Goal: Task Accomplishment & Management: Manage account settings

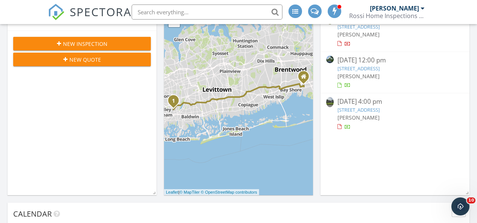
click at [379, 110] on link "[STREET_ADDRESS]" at bounding box center [358, 110] width 42 height 7
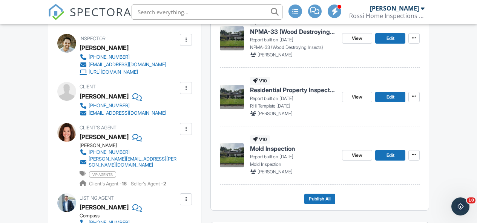
scroll to position [307, 0]
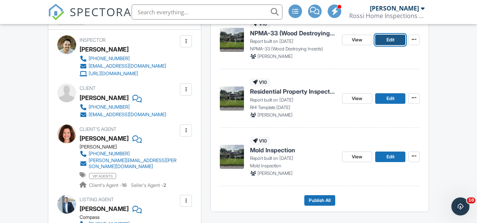
click at [394, 44] on span "Edit" at bounding box center [390, 40] width 8 height 8
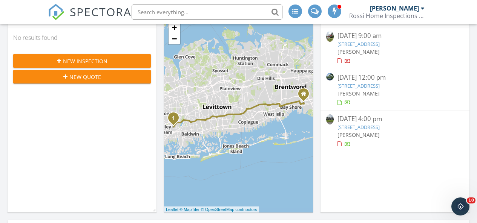
scroll to position [119, 0]
click at [379, 125] on link "160 Coachman Pl E, Syosset, NY 11791" at bounding box center [358, 127] width 42 height 7
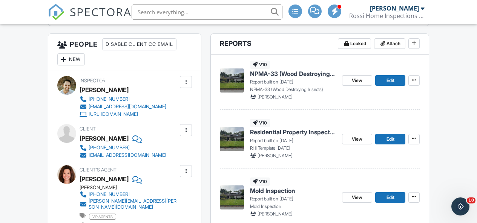
scroll to position [268, 0]
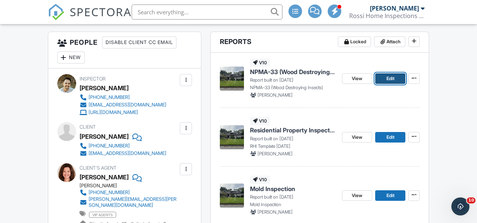
click at [395, 84] on link "Edit" at bounding box center [390, 78] width 30 height 11
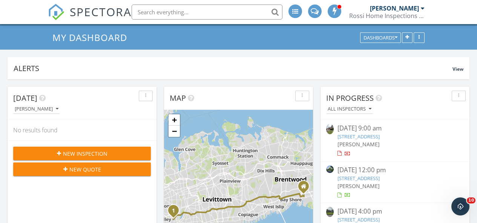
scroll to position [119, 0]
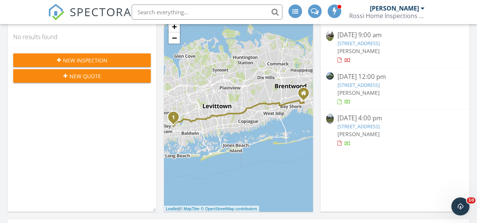
click at [378, 129] on link "160 Coachman Pl E, Syosset, NY 11791" at bounding box center [358, 126] width 42 height 7
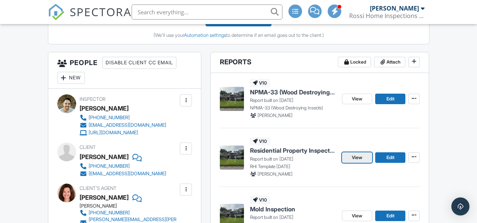
click at [349, 163] on link "View" at bounding box center [357, 158] width 30 height 11
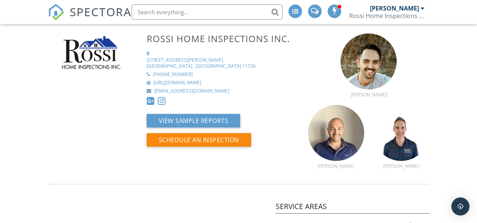
click at [88, 16] on span "SPECTORA" at bounding box center [101, 12] width 62 height 16
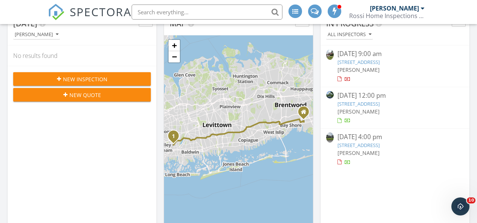
scroll to position [105, 0]
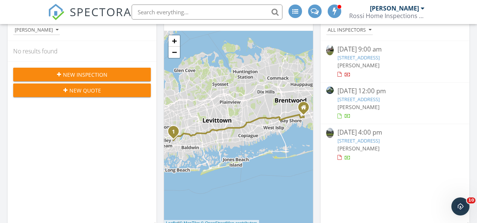
click at [379, 140] on link "160 Coachman Pl E, Syosset, NY 11791" at bounding box center [358, 141] width 42 height 7
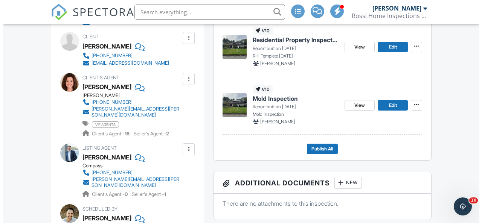
scroll to position [361, 0]
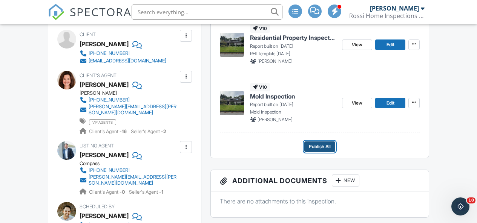
click at [329, 151] on span "Publish All" at bounding box center [320, 147] width 22 height 8
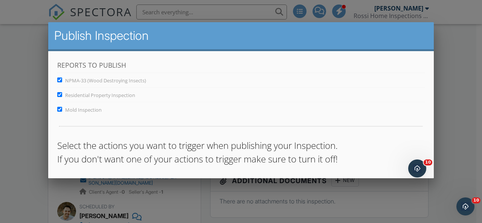
scroll to position [0, 0]
click at [95, 110] on span "Mold Inspection" at bounding box center [83, 110] width 37 height 7
click at [62, 110] on input "Mold Inspection" at bounding box center [59, 109] width 5 height 5
checkbox input "false"
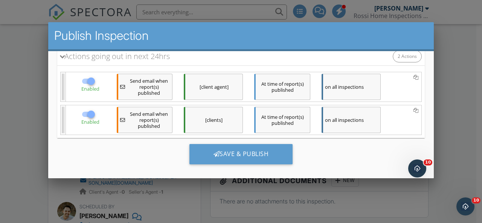
click at [235, 144] on div "Save & Publish" at bounding box center [241, 157] width 368 height 38
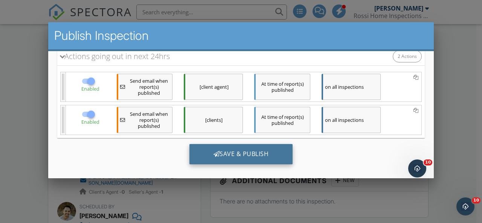
click at [232, 150] on div "Save & Publish" at bounding box center [242, 154] width 104 height 20
click at [248, 155] on div "Save & Publish" at bounding box center [242, 154] width 104 height 20
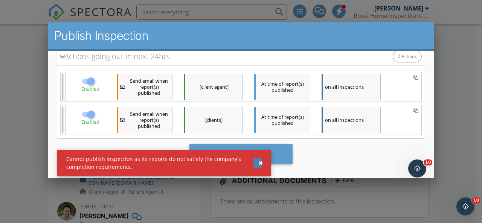
click at [263, 164] on div "button" at bounding box center [261, 163] width 4 height 5
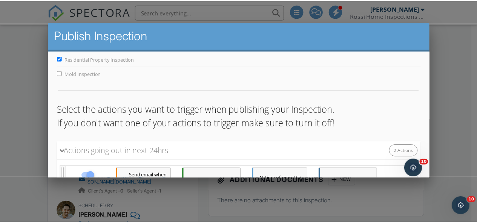
scroll to position [0, 0]
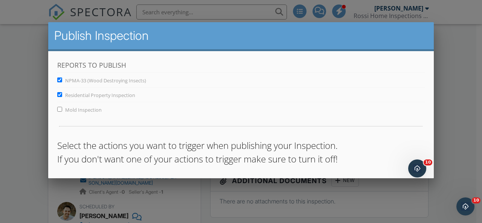
click at [27, 102] on div at bounding box center [241, 101] width 482 height 279
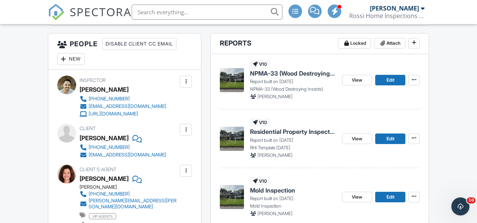
scroll to position [244, 0]
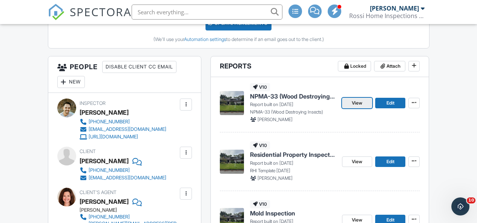
click at [355, 107] on span "View" at bounding box center [357, 103] width 11 height 8
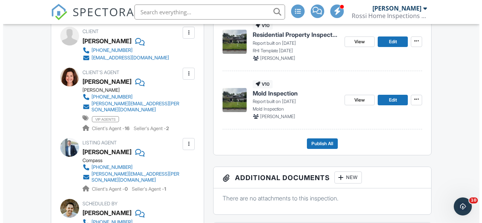
scroll to position [376, 0]
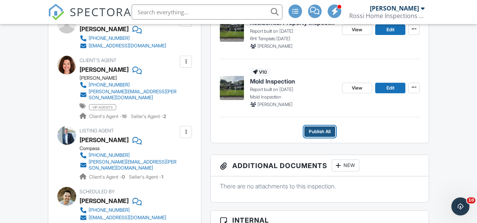
click at [325, 136] on span "Publish All" at bounding box center [320, 132] width 22 height 8
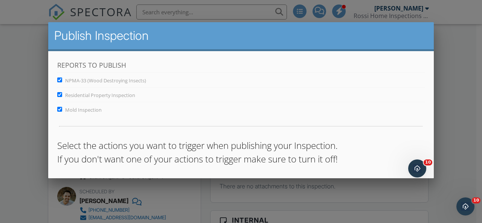
scroll to position [0, 0]
click at [77, 109] on span "Mold Inspection" at bounding box center [83, 110] width 37 height 7
click at [62, 109] on input "Mold Inspection" at bounding box center [59, 109] width 5 height 5
checkbox input "false"
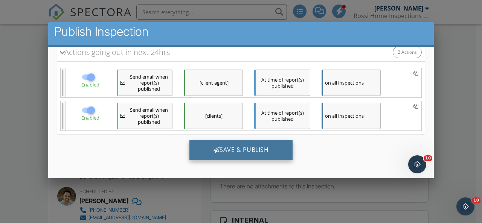
scroll to position [5, 0]
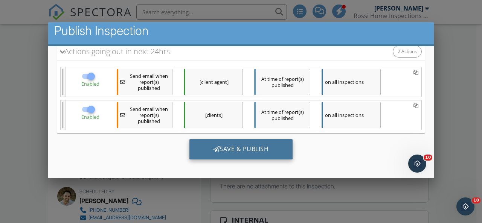
click at [261, 146] on div "Save & Publish" at bounding box center [242, 149] width 104 height 20
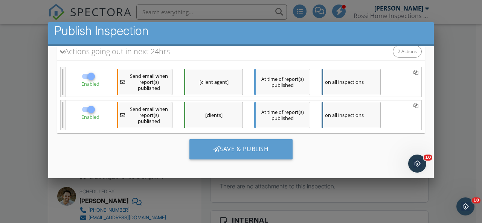
click at [257, 163] on div "Save & Publish" at bounding box center [241, 152] width 368 height 38
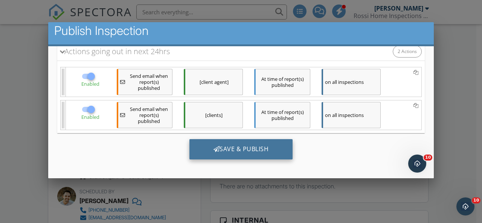
click at [259, 151] on div "Save & Publish" at bounding box center [242, 149] width 104 height 20
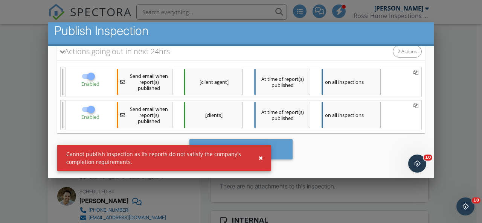
click at [271, 151] on div "Cannot publish inspection as its reports do not satisfy the company's completio…" at bounding box center [164, 158] width 214 height 26
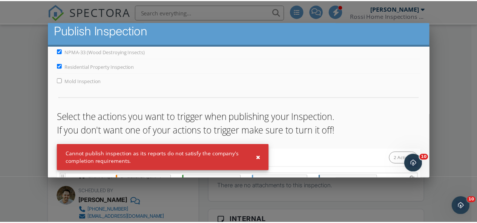
scroll to position [0, 0]
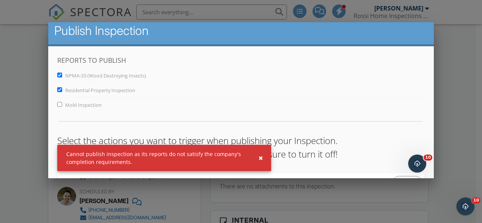
click at [451, 132] on div at bounding box center [241, 101] width 482 height 279
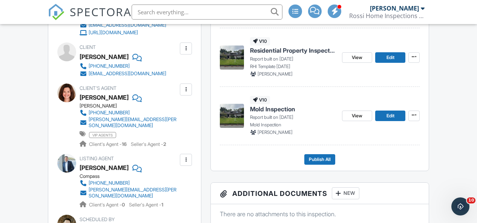
scroll to position [312, 0]
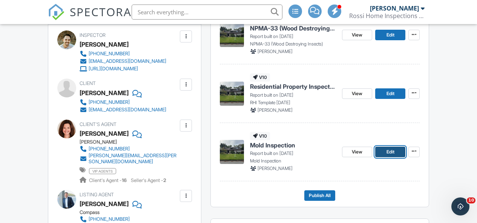
click at [391, 156] on span "Edit" at bounding box center [390, 152] width 8 height 8
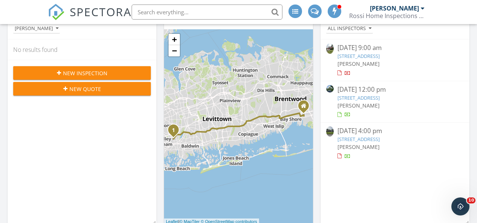
scroll to position [112, 0]
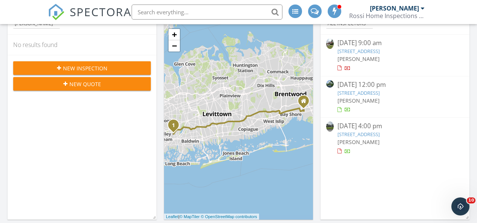
click at [379, 135] on link "160 Coachman Pl E, Syosset, NY 11791" at bounding box center [358, 134] width 42 height 7
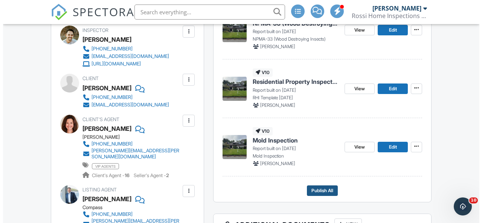
scroll to position [317, 0]
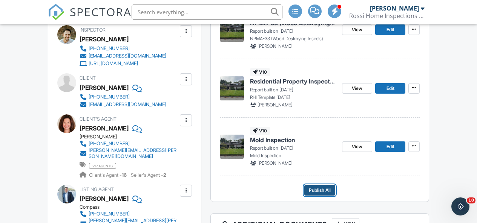
click at [321, 194] on span "Publish All" at bounding box center [320, 191] width 22 height 8
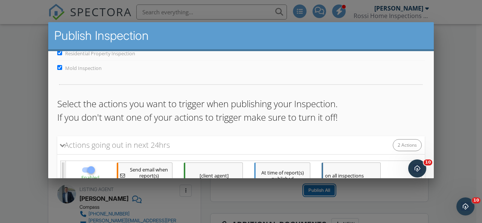
scroll to position [131, 0]
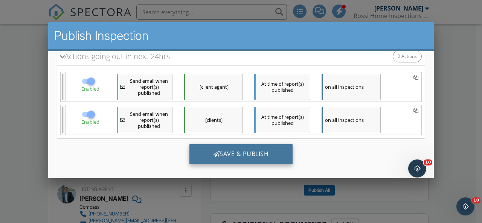
click at [253, 149] on div "Save & Publish" at bounding box center [242, 154] width 104 height 20
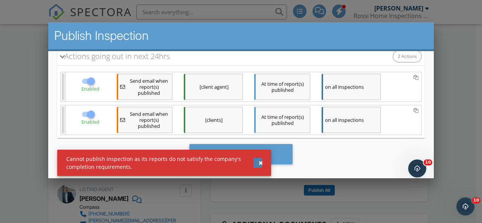
click at [257, 164] on button "button" at bounding box center [258, 163] width 9 height 10
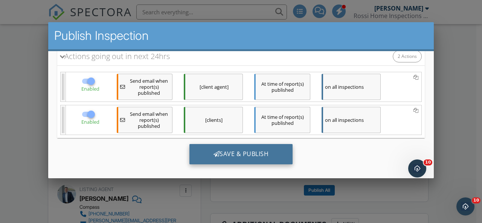
click at [259, 163] on div "Save & Publish" at bounding box center [242, 154] width 104 height 20
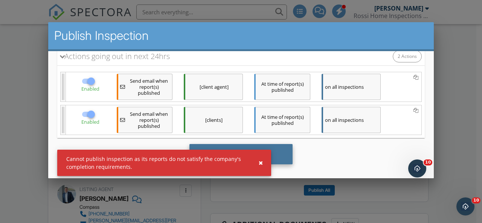
click at [276, 153] on div "Save & Publish" at bounding box center [242, 154] width 104 height 20
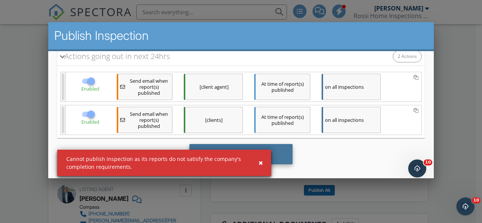
click at [276, 153] on div "Save & Publish" at bounding box center [242, 154] width 104 height 20
click at [275, 153] on div "Save & Publish" at bounding box center [242, 154] width 104 height 20
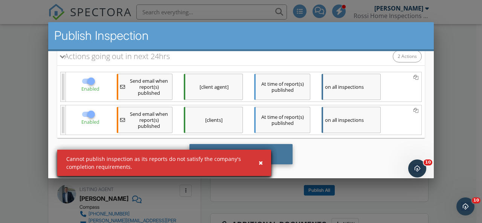
click at [275, 153] on div "Save & Publish" at bounding box center [242, 154] width 104 height 20
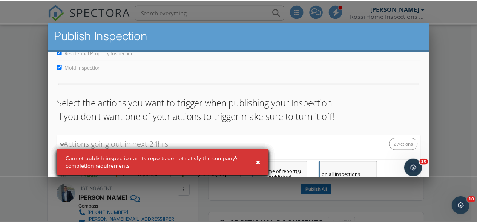
scroll to position [0, 0]
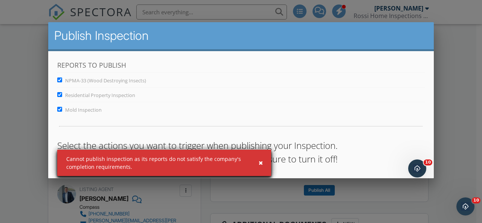
click at [447, 117] on div at bounding box center [241, 101] width 482 height 279
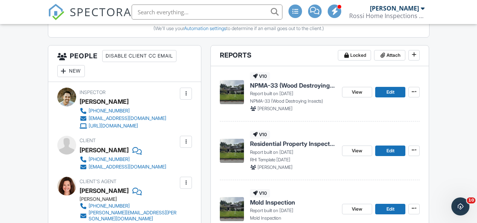
scroll to position [267, 0]
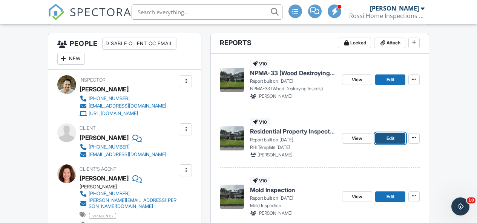
click at [389, 142] on span "Edit" at bounding box center [390, 139] width 8 height 8
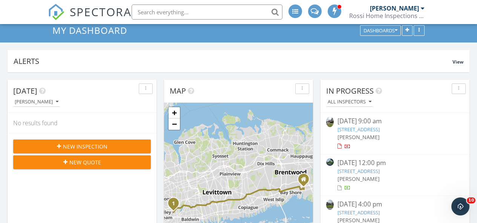
scroll to position [66, 0]
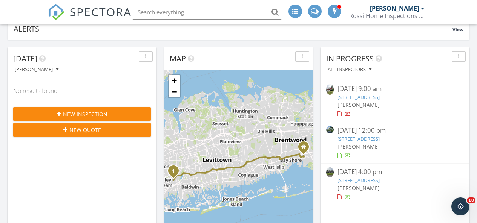
click at [379, 182] on link "160 Coachman Pl E, Syosset, NY 11791" at bounding box center [358, 180] width 42 height 7
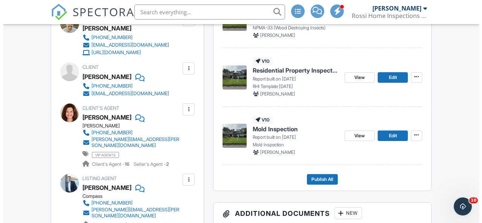
scroll to position [329, 0]
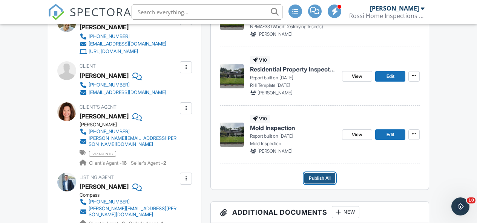
click at [315, 182] on span "Publish All" at bounding box center [320, 179] width 22 height 8
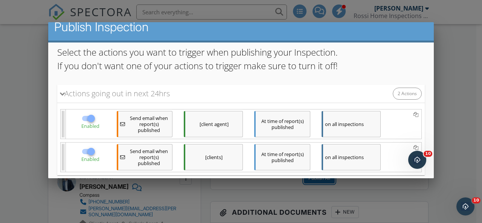
scroll to position [131, 0]
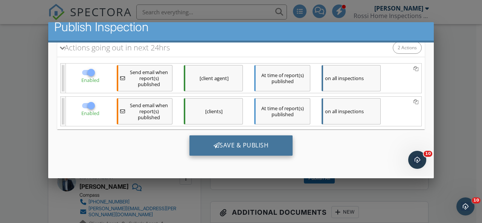
click at [243, 147] on div "Save & Publish" at bounding box center [242, 146] width 104 height 20
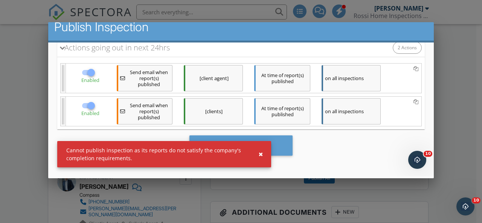
click at [221, 156] on div "Cannot publish inspection as its reports do not satisfy the company's completio…" at bounding box center [159, 155] width 187 height 16
click at [261, 156] on div "button" at bounding box center [261, 154] width 4 height 5
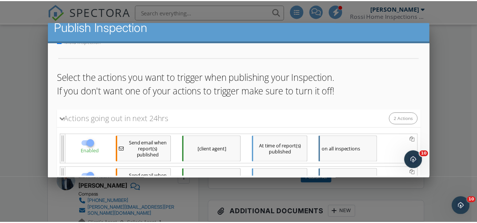
scroll to position [58, 0]
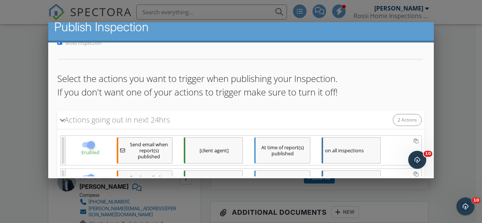
click at [462, 112] on div at bounding box center [241, 101] width 482 height 279
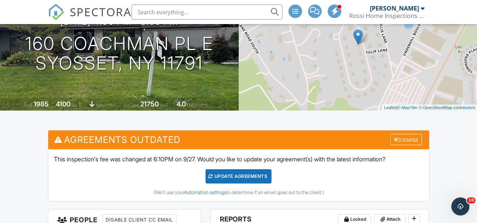
scroll to position [0, 0]
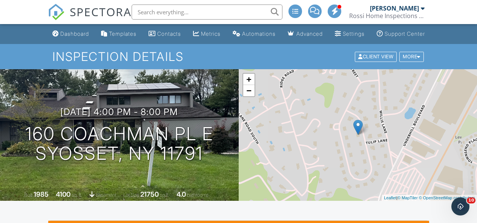
click at [93, 17] on span "SPECTORA" at bounding box center [101, 12] width 62 height 16
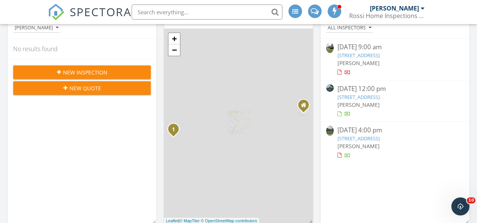
scroll to position [112, 0]
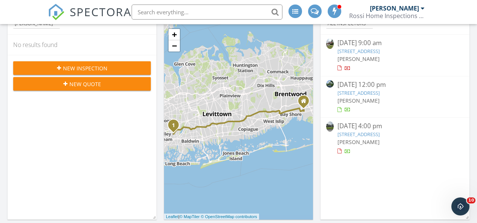
click at [379, 134] on link "[STREET_ADDRESS]" at bounding box center [358, 134] width 42 height 7
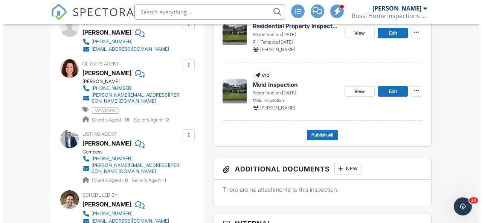
scroll to position [396, 0]
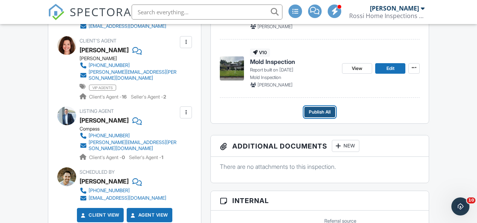
click at [326, 116] on span "Publish All" at bounding box center [320, 113] width 22 height 8
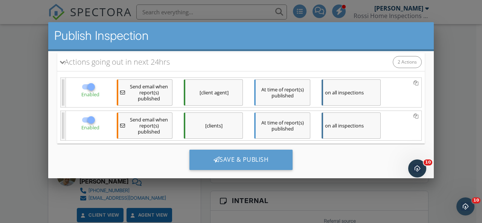
scroll to position [131, 0]
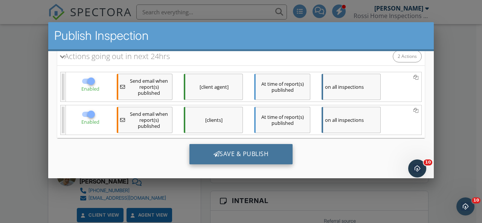
click at [242, 156] on div "Save & Publish" at bounding box center [242, 154] width 104 height 20
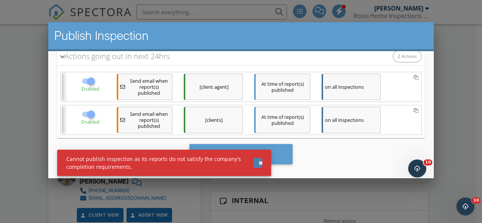
click at [262, 163] on div "Cannot publish inspection as its reports do not satisfy the company's completio…" at bounding box center [164, 163] width 214 height 26
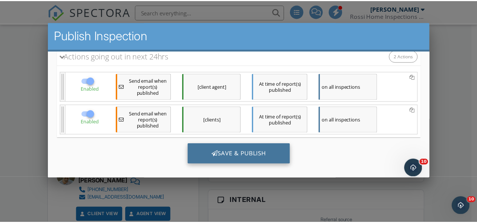
scroll to position [9, 0]
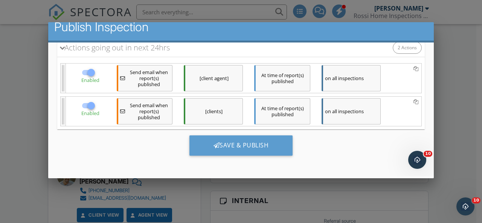
click at [467, 92] on div at bounding box center [241, 101] width 482 height 279
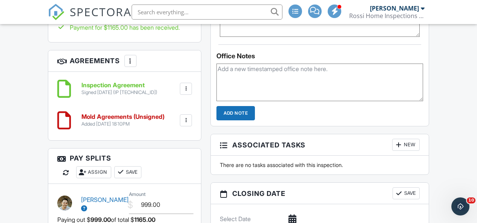
scroll to position [750, 0]
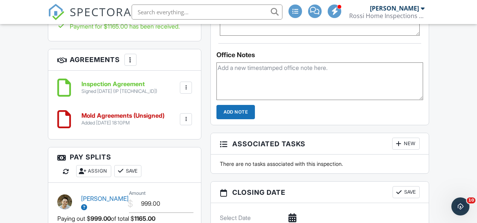
click at [187, 123] on div at bounding box center [186, 120] width 8 height 8
click at [5, 129] on div "Dashboard Templates Contacts Metrics Automations Advanced Settings Support Cent…" at bounding box center [238, 59] width 477 height 1568
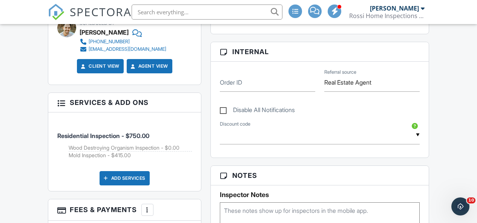
scroll to position [163, 0]
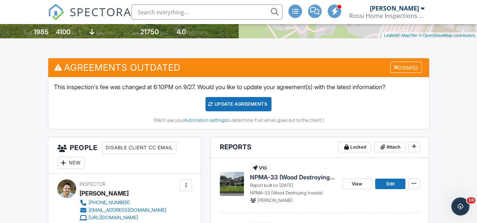
click at [113, 16] on span "SPECTORA" at bounding box center [101, 12] width 62 height 16
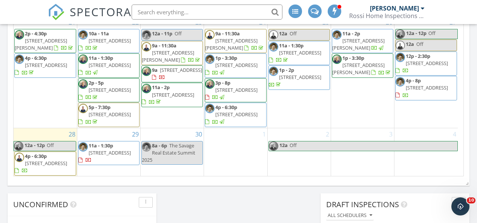
scroll to position [523, 0]
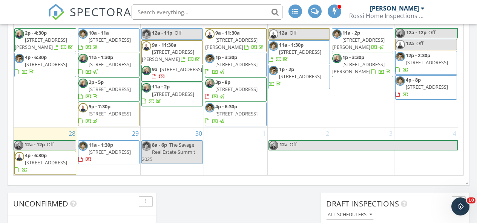
click at [410, 90] on span "[STREET_ADDRESS]" at bounding box center [426, 87] width 42 height 7
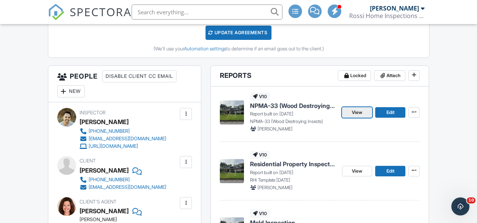
click at [359, 116] on span "View" at bounding box center [357, 113] width 11 height 8
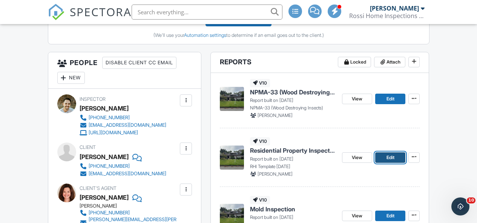
click at [392, 162] on span "Edit" at bounding box center [390, 158] width 8 height 8
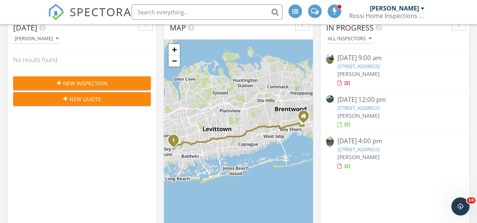
scroll to position [96, 0]
click at [379, 150] on link "[STREET_ADDRESS]" at bounding box center [358, 149] width 42 height 7
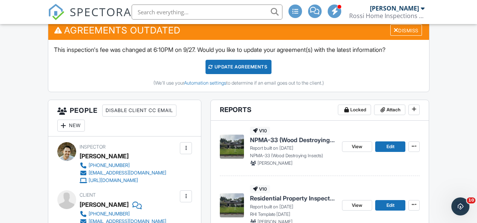
scroll to position [314, 0]
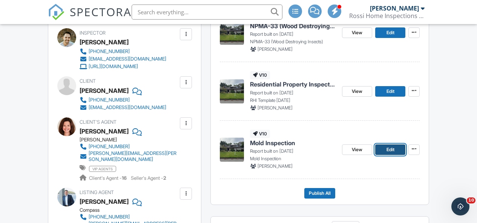
click at [383, 155] on link "Edit" at bounding box center [390, 150] width 30 height 11
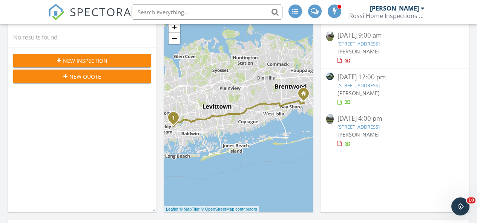
click at [379, 129] on link "[STREET_ADDRESS]" at bounding box center [358, 127] width 42 height 7
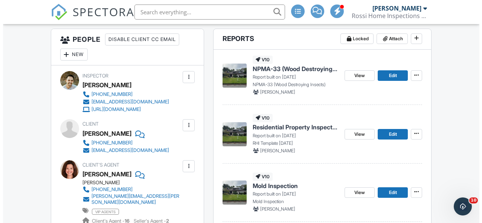
scroll to position [311, 0]
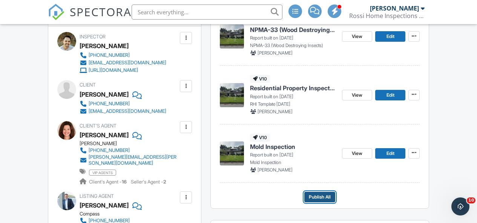
click at [331, 203] on button "Publish All" at bounding box center [319, 197] width 31 height 11
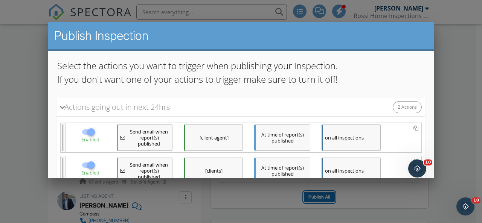
scroll to position [131, 0]
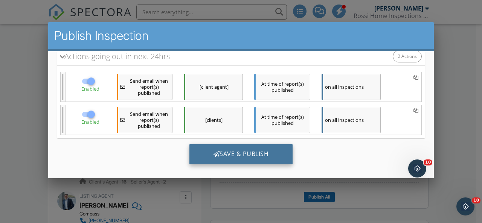
click at [233, 150] on div "Save & Publish" at bounding box center [242, 154] width 104 height 20
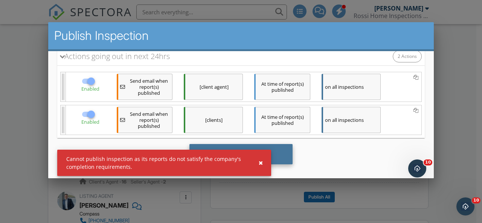
click at [279, 153] on div "Save & Publish" at bounding box center [242, 154] width 104 height 20
click at [279, 152] on div "Save & Publish" at bounding box center [242, 154] width 104 height 20
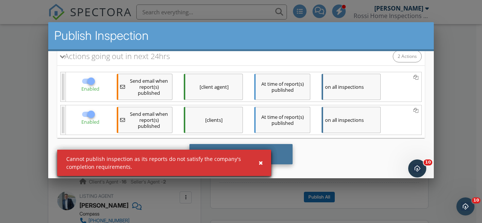
click at [278, 151] on div "Save & Publish" at bounding box center [242, 154] width 104 height 20
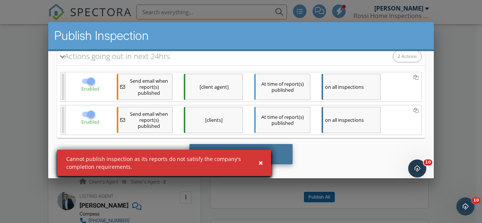
click at [277, 151] on div "Save & Publish" at bounding box center [242, 154] width 104 height 20
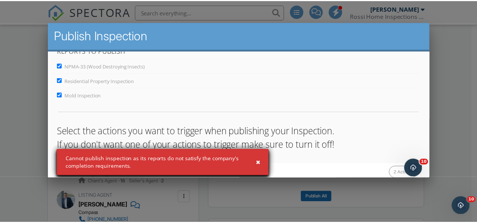
scroll to position [0, 0]
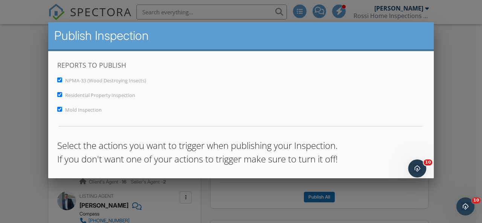
click at [455, 104] on div at bounding box center [241, 101] width 482 height 279
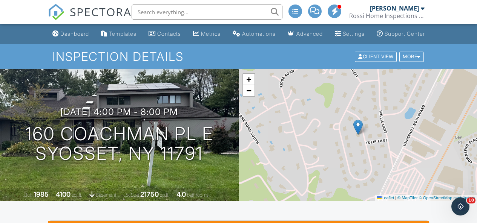
click at [412, 69] on div "Inspection Details Client View More Property Details Reschedule Reorder / Copy …" at bounding box center [238, 56] width 477 height 25
click at [413, 62] on div "More" at bounding box center [411, 57] width 24 height 10
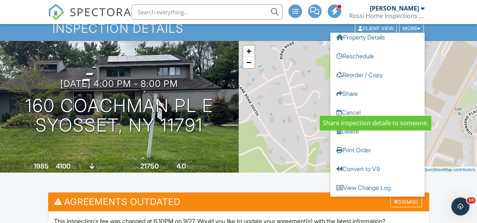
scroll to position [118, 0]
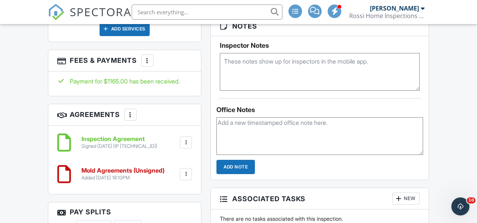
scroll to position [783, 0]
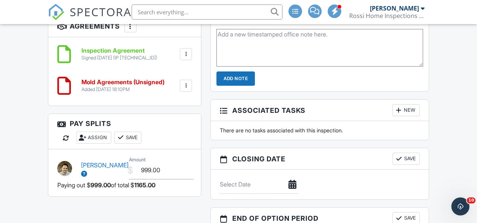
click at [190, 89] on div at bounding box center [186, 86] width 12 height 12
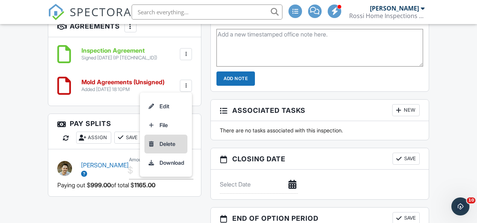
click at [170, 148] on li "Delete" at bounding box center [165, 144] width 43 height 19
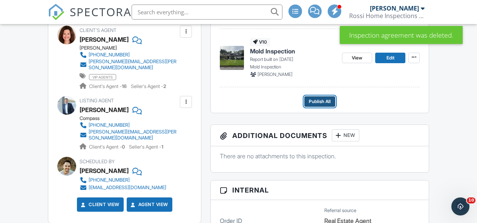
click at [328, 106] on span "Publish All" at bounding box center [320, 102] width 22 height 8
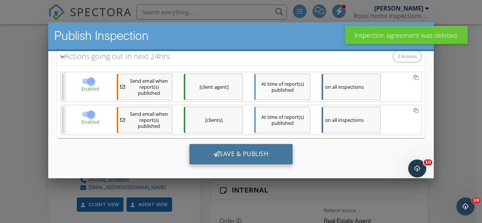
click at [245, 148] on div "Save & Publish" at bounding box center [242, 154] width 104 height 20
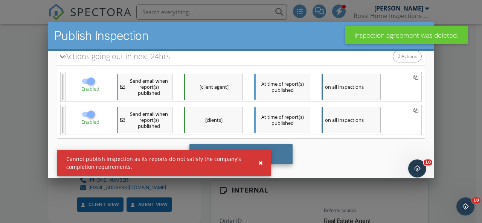
click at [272, 150] on div "Save & Publish" at bounding box center [242, 154] width 104 height 20
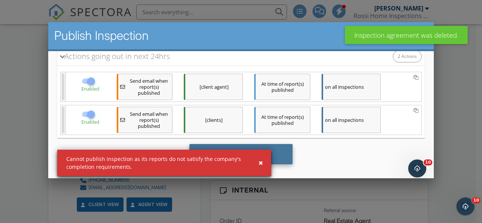
click at [278, 149] on div "Save & Publish" at bounding box center [242, 154] width 104 height 20
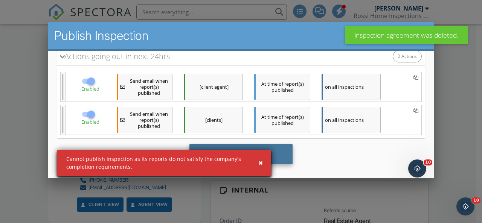
click at [278, 149] on div "Save & Publish" at bounding box center [242, 154] width 104 height 20
click at [277, 149] on div "Save & Publish" at bounding box center [242, 154] width 104 height 20
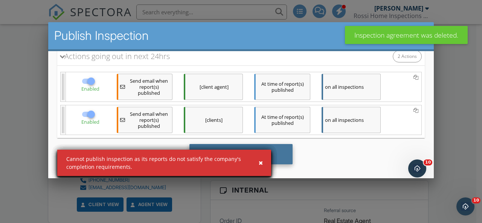
click at [277, 149] on div "Save & Publish" at bounding box center [242, 154] width 104 height 20
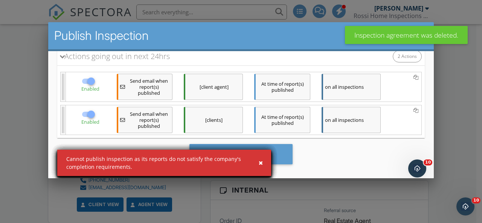
click at [441, 128] on div at bounding box center [241, 101] width 482 height 279
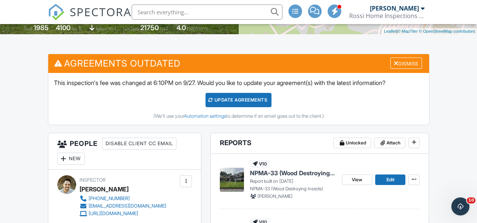
scroll to position [162, 0]
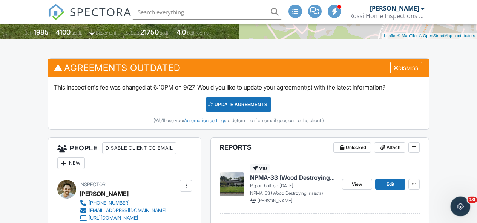
click at [459, 204] on icon "Open Intercom Messenger" at bounding box center [458, 206] width 5 height 6
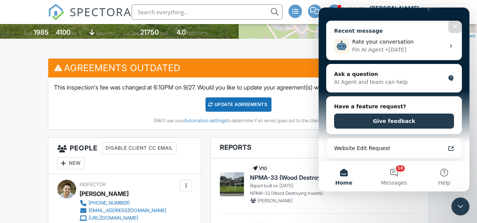
scroll to position [75, 0]
click at [378, 83] on div "AI Agent and team can help" at bounding box center [389, 82] width 111 height 8
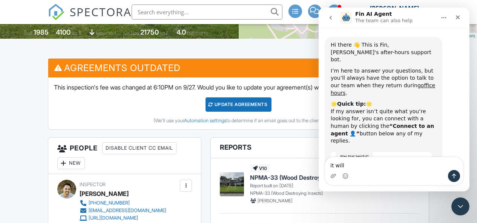
type textarea "it will"
click at [100, 15] on span "SPECTORA" at bounding box center [101, 12] width 62 height 16
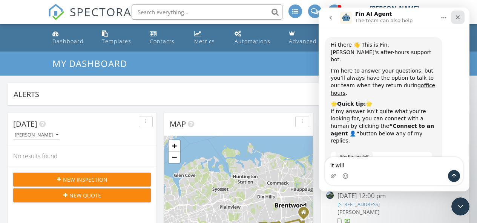
click at [457, 17] on icon "Close" at bounding box center [458, 17] width 4 height 4
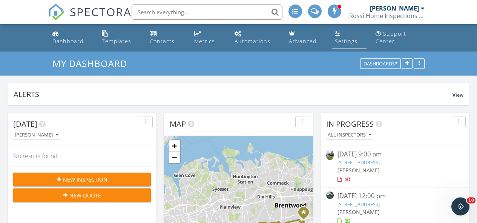
click at [346, 38] on div "Settings" at bounding box center [346, 41] width 23 height 7
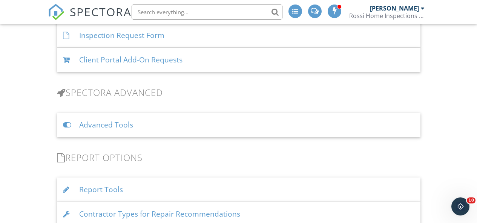
scroll to position [652, 0]
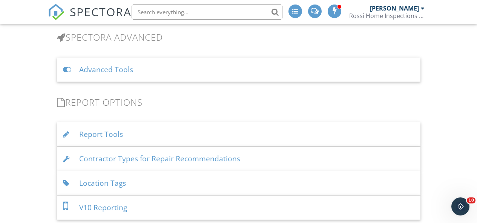
click at [229, 136] on div "Report Tools" at bounding box center [238, 134] width 363 height 24
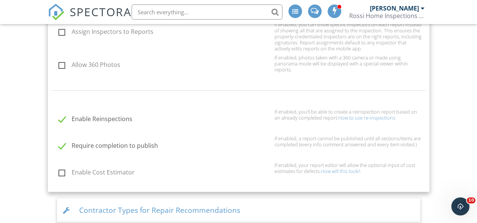
scroll to position [781, 0]
click at [58, 145] on label "Require completion to publish" at bounding box center [164, 146] width 212 height 9
checkbox input "false"
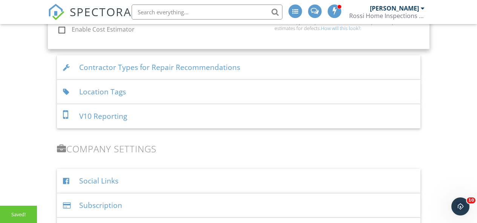
scroll to position [961, 0]
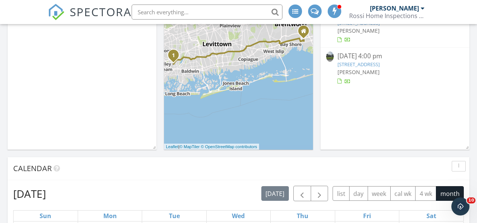
scroll to position [205, 0]
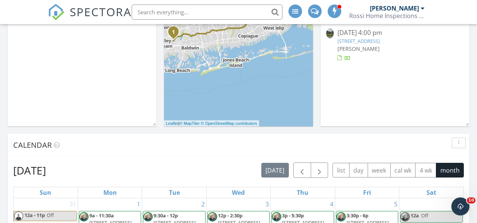
click at [379, 42] on link "[STREET_ADDRESS]" at bounding box center [358, 41] width 42 height 7
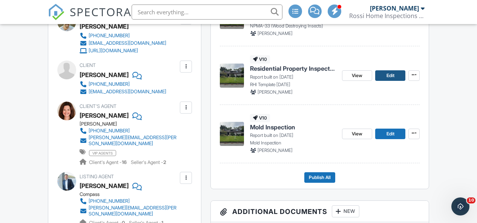
scroll to position [331, 0]
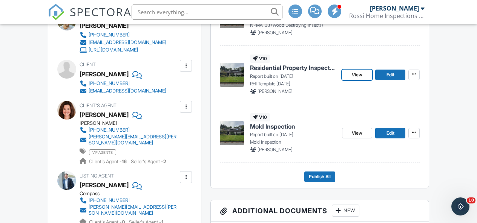
click at [360, 79] on span "View" at bounding box center [357, 75] width 11 height 8
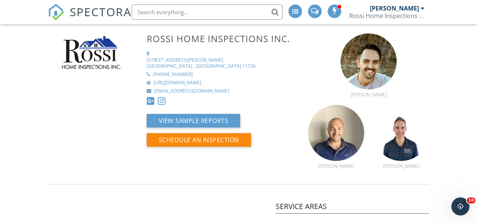
click at [98, 17] on span "SPECTORA" at bounding box center [101, 12] width 62 height 16
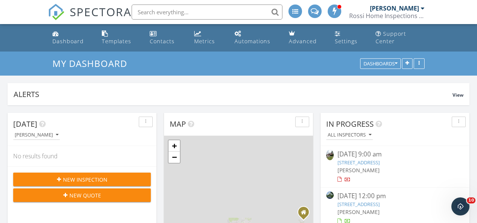
scroll to position [128, 0]
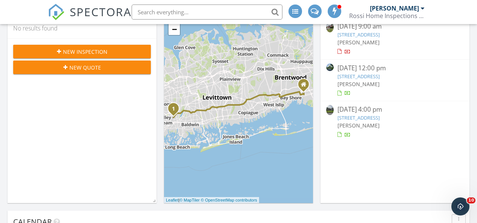
click at [379, 119] on link "[STREET_ADDRESS]" at bounding box center [358, 118] width 42 height 7
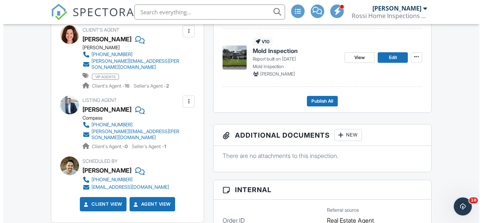
scroll to position [426, 0]
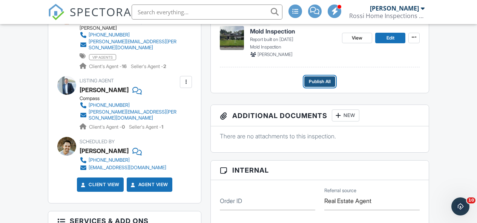
click at [320, 86] on span "Publish All" at bounding box center [320, 82] width 22 height 8
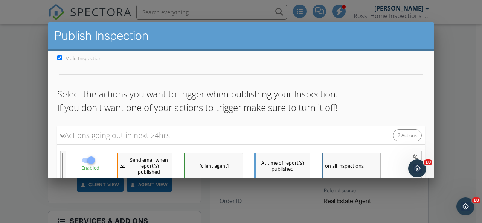
scroll to position [131, 0]
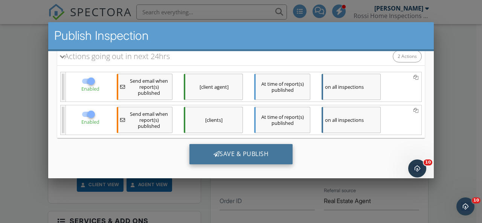
click at [246, 151] on div "Save & Publish" at bounding box center [242, 154] width 104 height 20
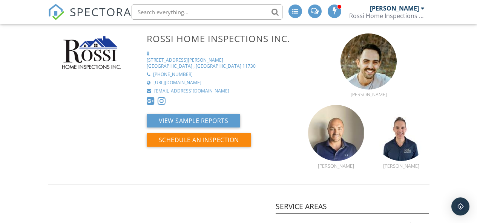
click at [76, 7] on span "SPECTORA" at bounding box center [101, 12] width 62 height 16
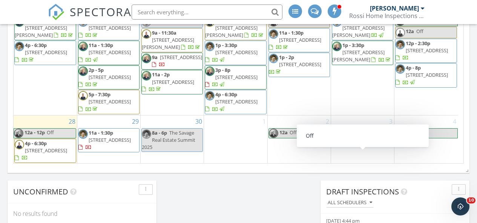
scroll to position [220, 0]
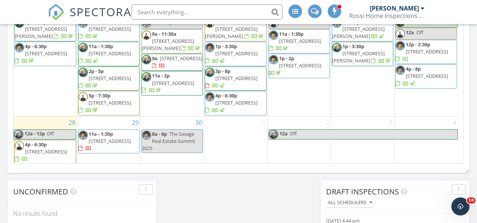
click at [415, 80] on span "[STREET_ADDRESS]" at bounding box center [426, 76] width 42 height 7
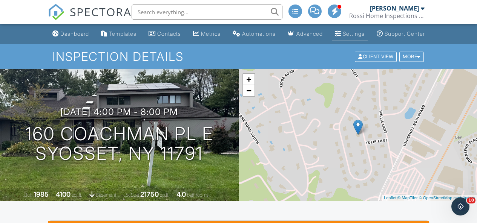
click at [337, 36] on div "Settings" at bounding box center [338, 34] width 6 height 6
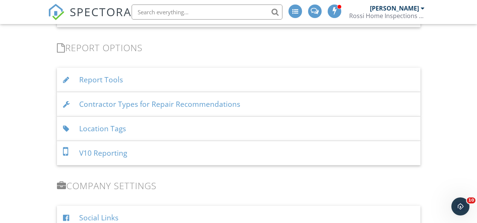
scroll to position [713, 0]
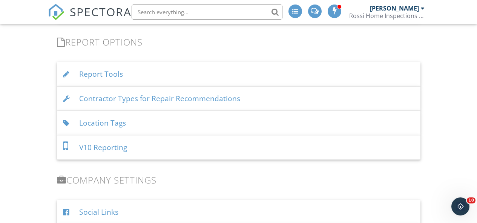
click at [107, 73] on div "Report Tools" at bounding box center [238, 74] width 363 height 24
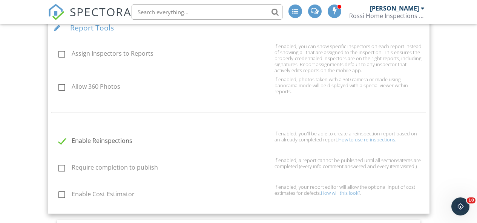
scroll to position [774, 0]
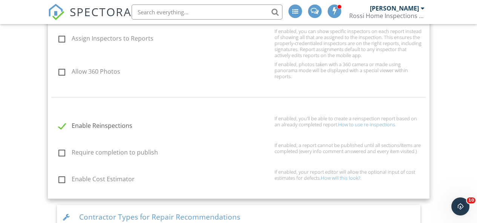
click at [103, 151] on label "Require completion to publish" at bounding box center [164, 153] width 212 height 9
click at [59, 151] on input "Require completion to publish" at bounding box center [56, 153] width 5 height 5
checkbox input "true"
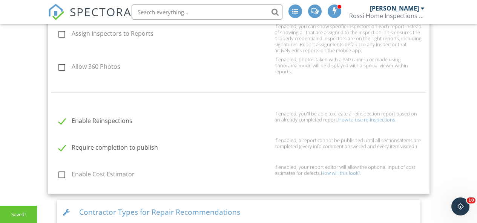
scroll to position [781, 0]
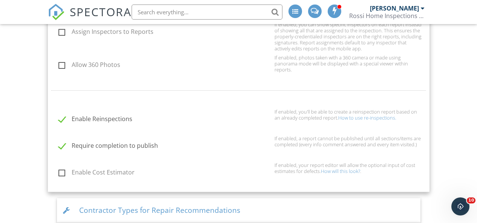
click at [101, 15] on span "SPECTORA" at bounding box center [101, 12] width 62 height 16
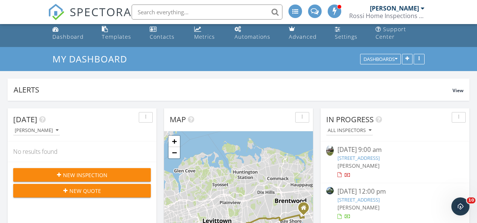
scroll to position [11, 0]
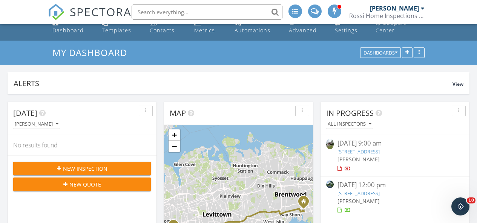
click at [379, 192] on link "[STREET_ADDRESS]" at bounding box center [358, 193] width 42 height 7
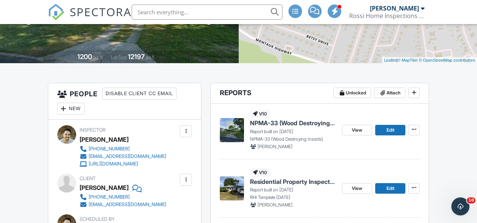
scroll to position [140, 0]
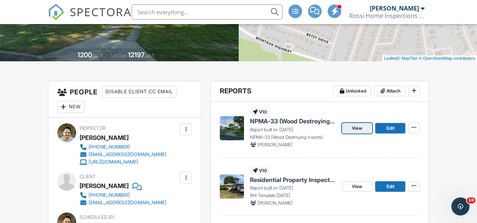
click at [355, 132] on span "View" at bounding box center [357, 129] width 11 height 8
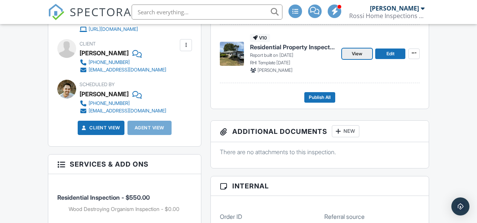
click at [366, 59] on link "View" at bounding box center [357, 54] width 30 height 11
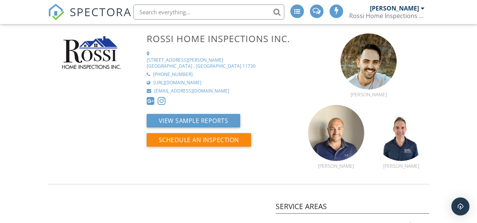
click at [83, 15] on span "SPECTORA" at bounding box center [101, 12] width 62 height 16
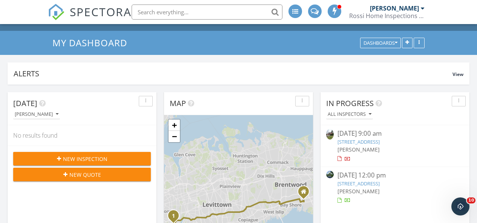
scroll to position [109, 0]
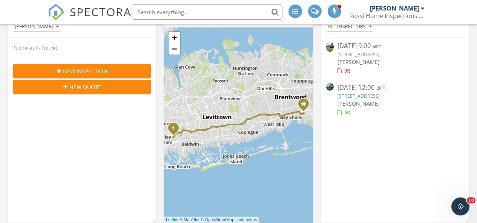
click at [375, 99] on div "5 Avon Pl, West Sayville, NY 11796" at bounding box center [394, 96] width 115 height 7
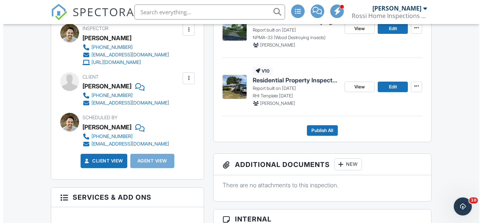
scroll to position [285, 0]
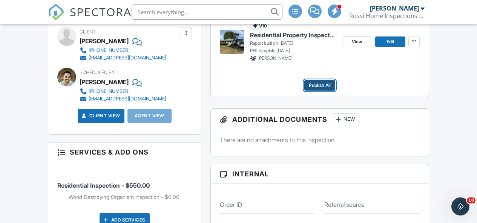
click at [328, 89] on span "Publish All" at bounding box center [320, 86] width 22 height 8
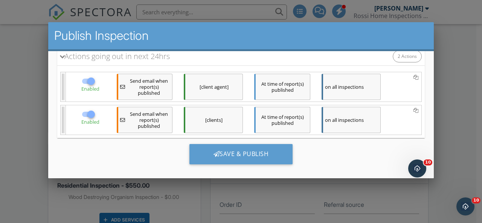
scroll to position [0, 0]
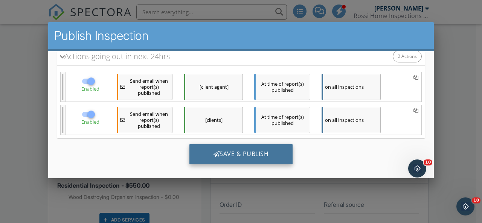
click at [253, 153] on div "Save & Publish" at bounding box center [242, 154] width 104 height 20
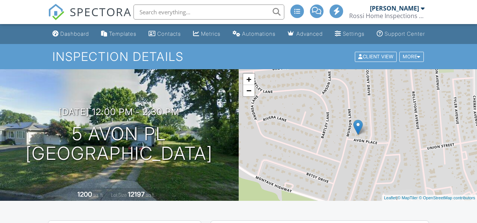
click at [109, 20] on link "SPECTORA" at bounding box center [90, 18] width 84 height 16
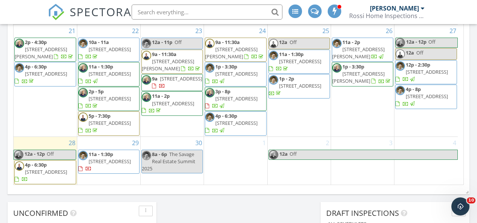
scroll to position [242, 0]
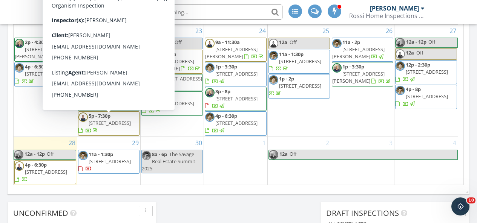
click at [94, 11] on span "SPECTORA" at bounding box center [101, 12] width 62 height 16
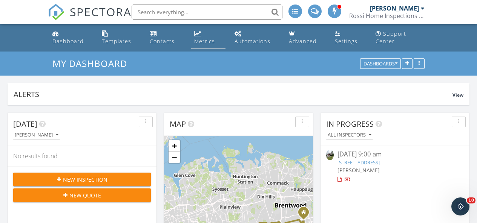
click at [197, 36] on div "Metrics" at bounding box center [197, 34] width 7 height 6
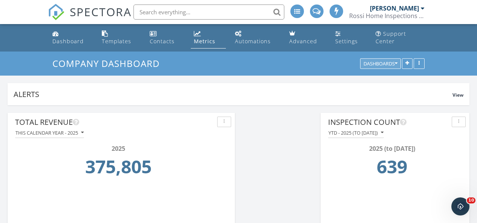
click at [393, 66] on div "Dashboards" at bounding box center [380, 63] width 34 height 5
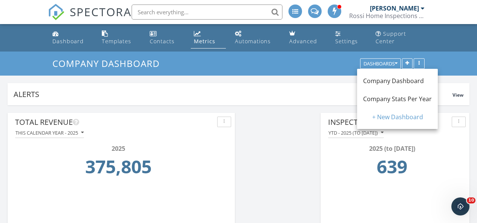
click at [387, 105] on div "Company Stats Per Year" at bounding box center [397, 99] width 81 height 18
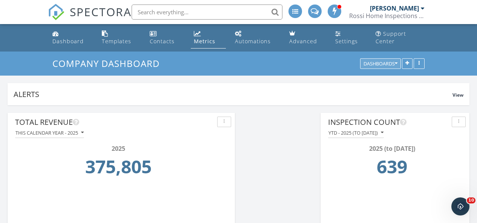
click at [394, 67] on button "Dashboards" at bounding box center [380, 64] width 41 height 11
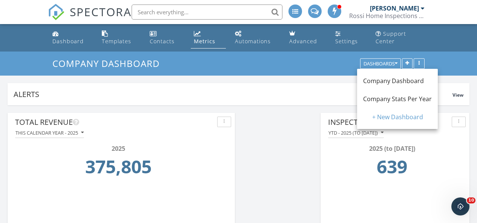
click at [386, 97] on span "Company Stats Per Year" at bounding box center [397, 99] width 69 height 8
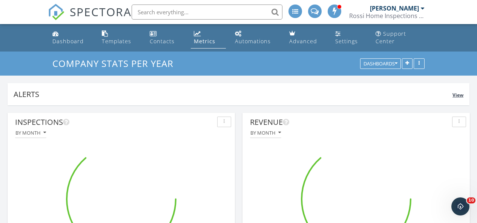
scroll to position [376688, 376622]
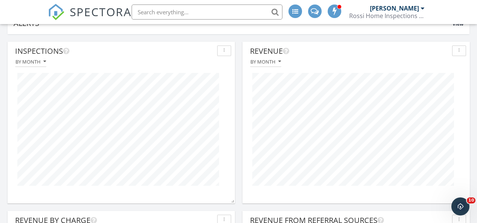
click at [106, 14] on span "SPECTORA" at bounding box center [101, 12] width 62 height 16
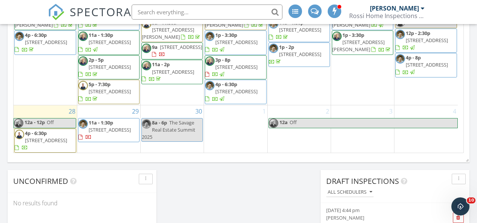
scroll to position [228, 0]
